Goal: Obtain resource: Download file/media

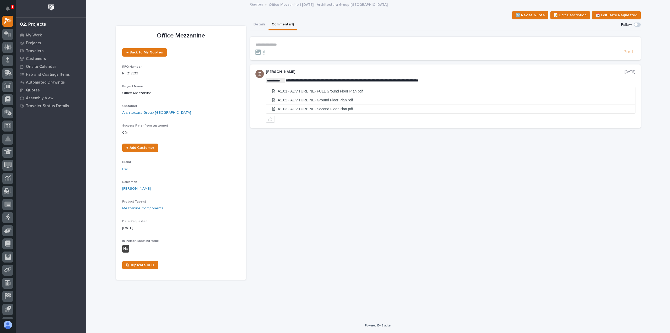
click at [248, 20] on div "**********" at bounding box center [378, 149] width 525 height 260
click at [262, 25] on button "Details" at bounding box center [259, 24] width 18 height 11
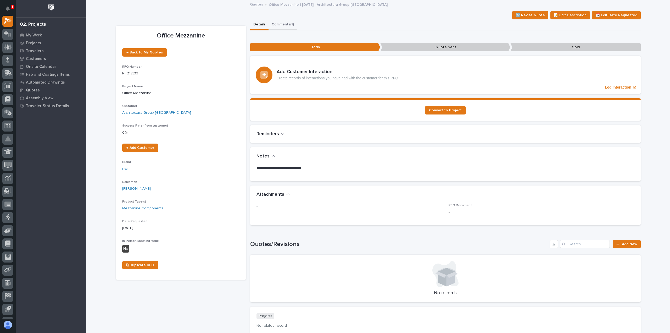
click at [282, 23] on button "Comments (1)" at bounding box center [283, 24] width 29 height 11
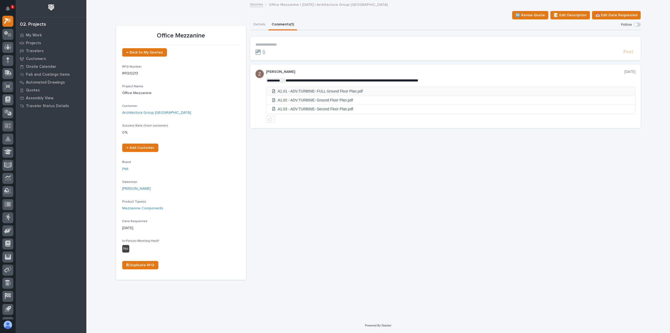
click at [316, 91] on li "A1.01 - ADV.TURBINE- FULL Ground Floor Plan.pdf" at bounding box center [450, 91] width 369 height 9
